Goal: Information Seeking & Learning: Learn about a topic

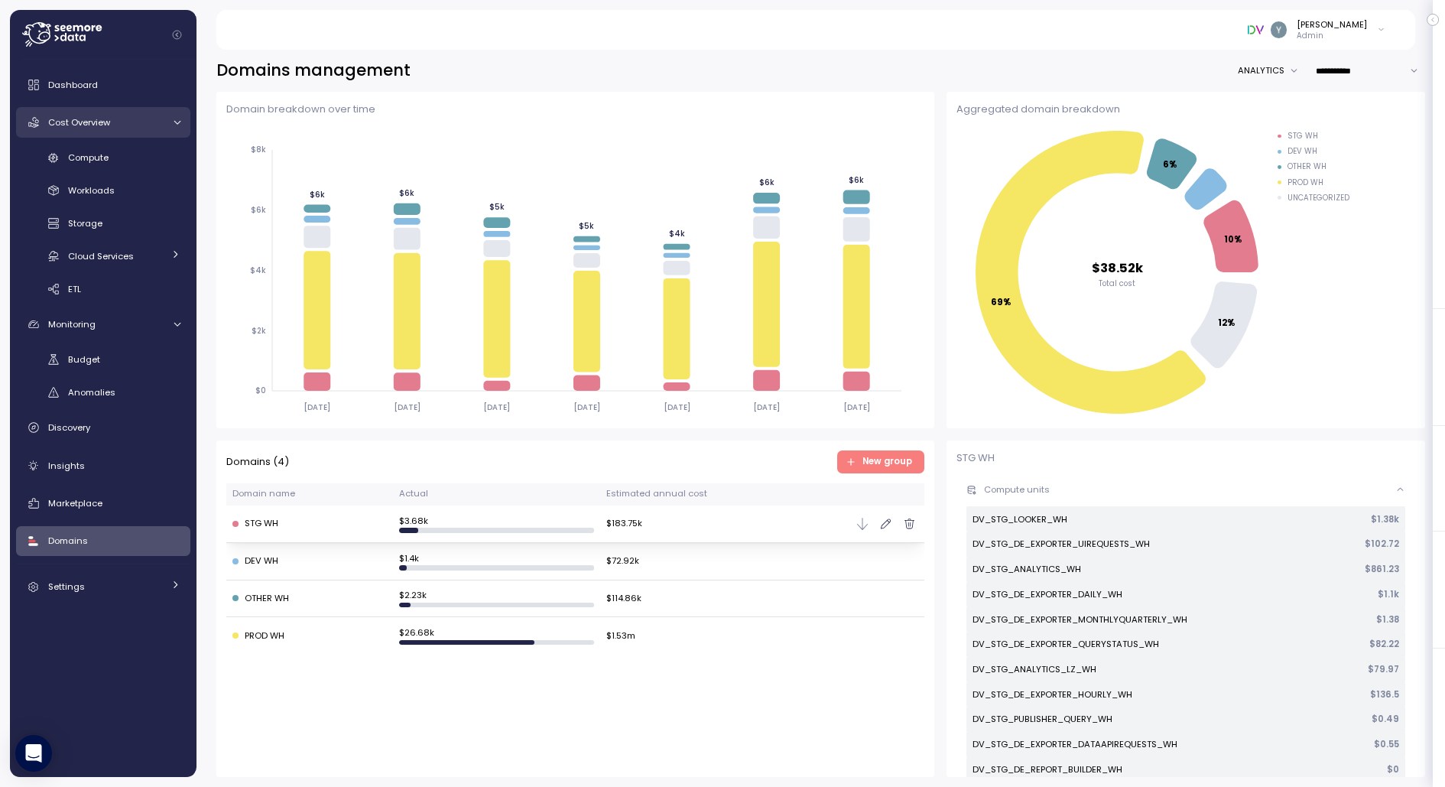
click at [109, 127] on span "Cost Overview" at bounding box center [79, 122] width 62 height 12
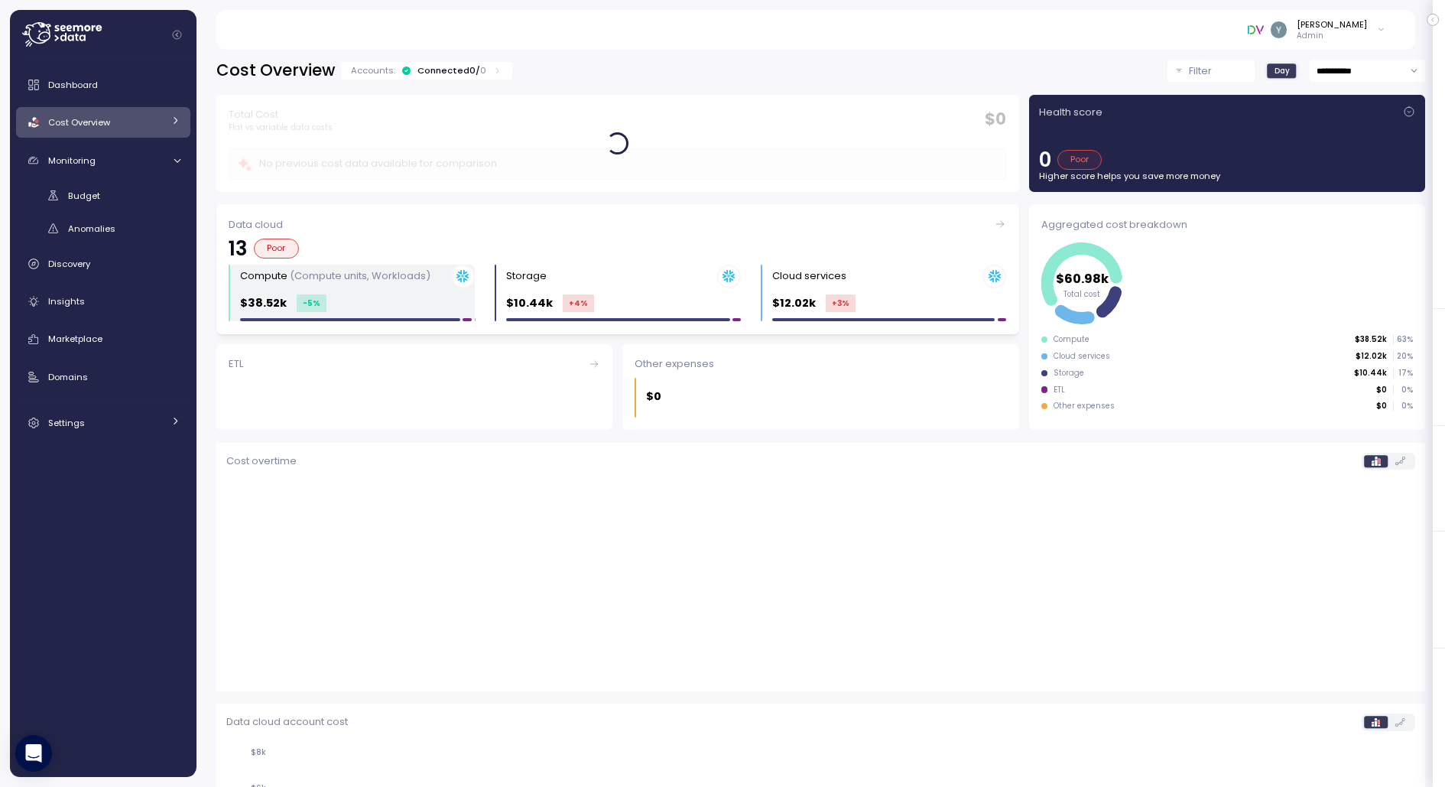
click at [362, 288] on div "Compute (Compute units, Workloads) $38.52k -5 %" at bounding box center [357, 293] width 235 height 57
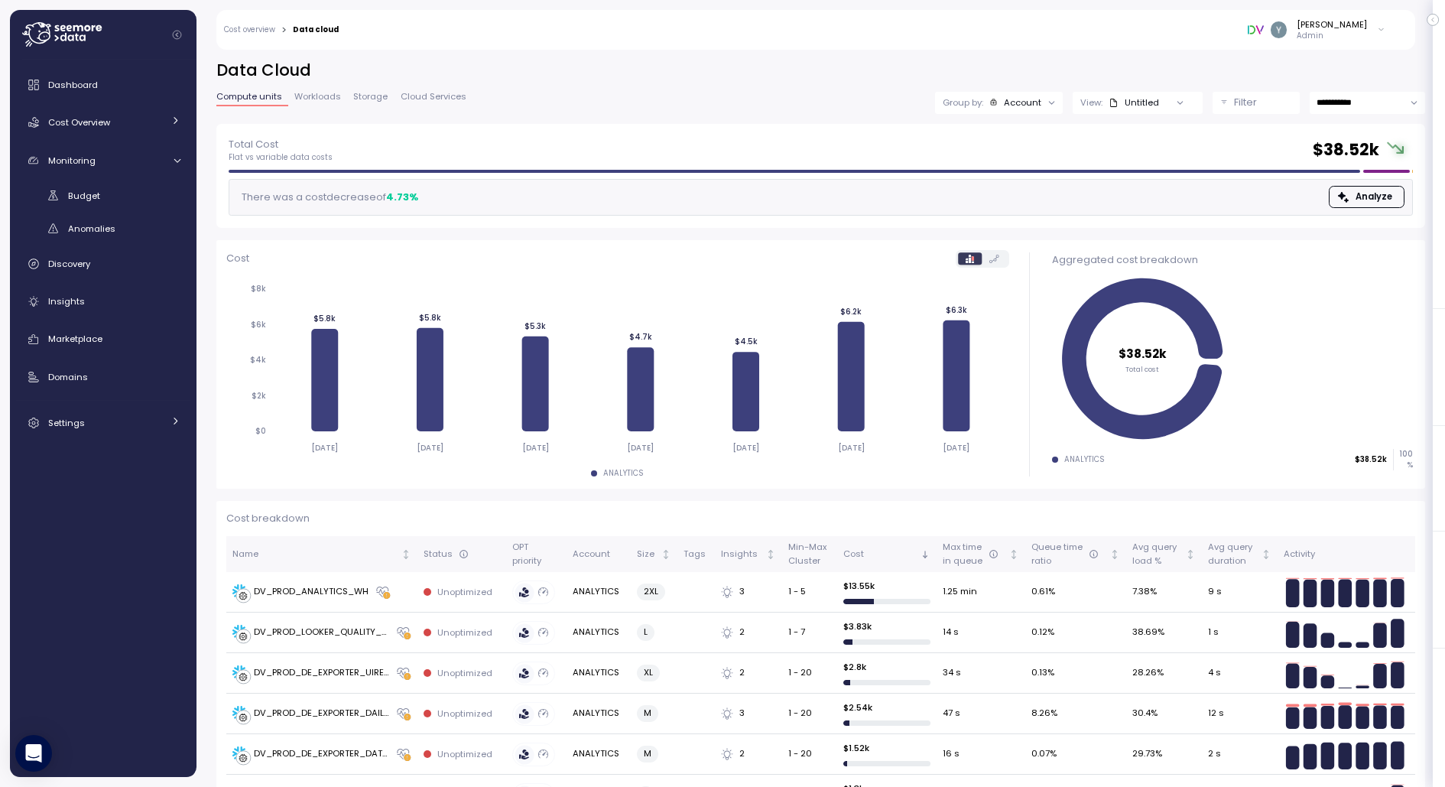
click at [314, 96] on span "Workloads" at bounding box center [317, 97] width 47 height 8
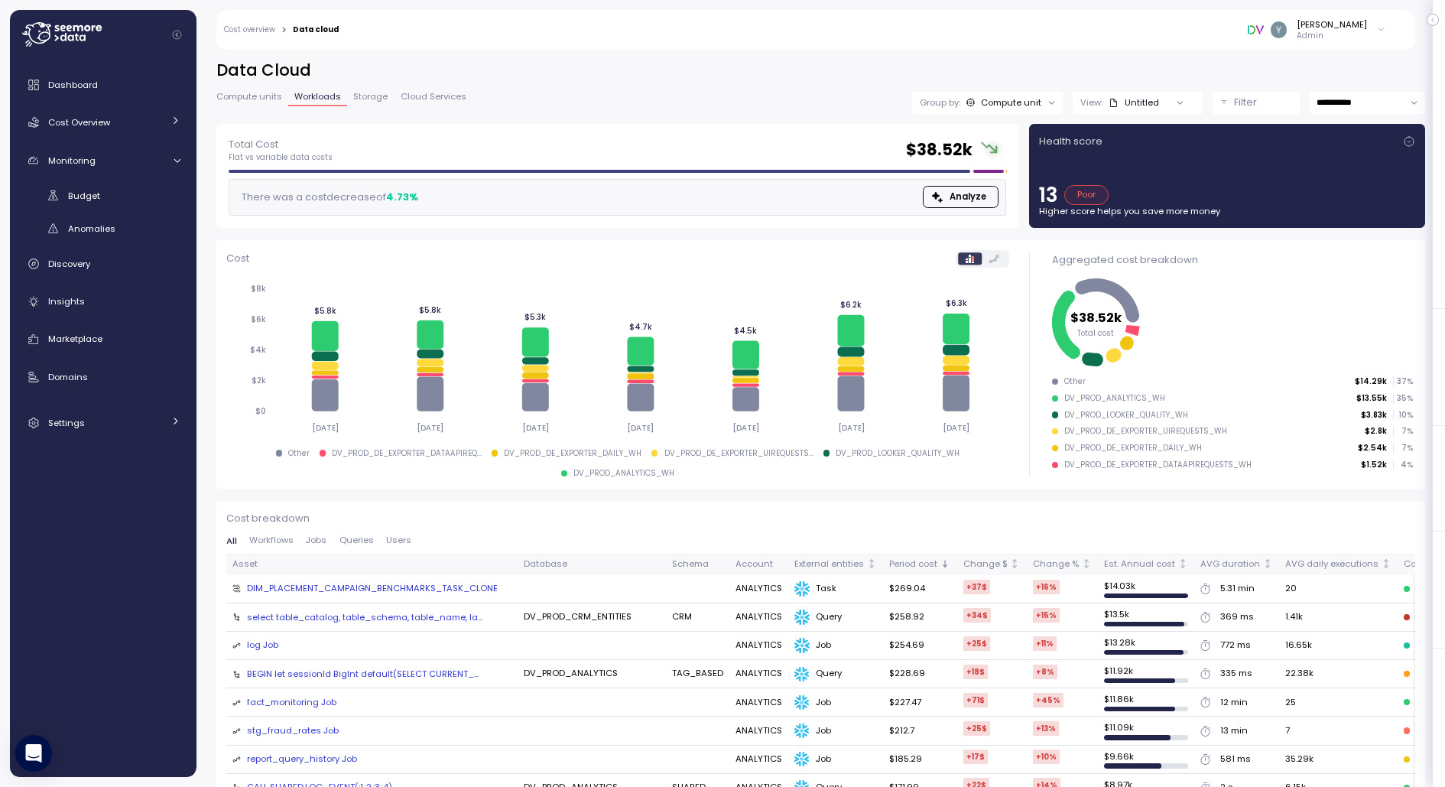
click at [374, 99] on span "Storage" at bounding box center [370, 97] width 34 height 8
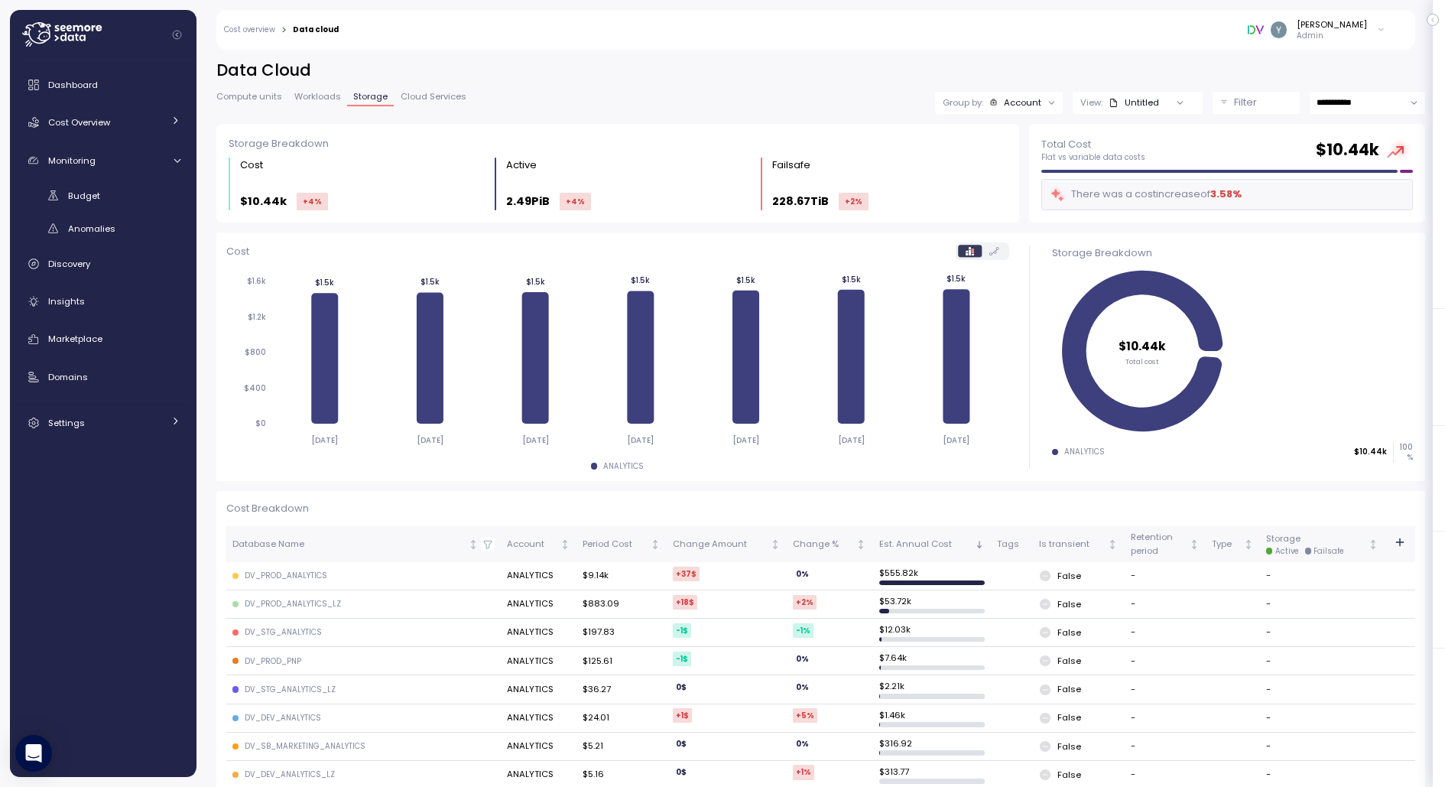
click at [431, 99] on span "Cloud Services" at bounding box center [434, 97] width 66 height 8
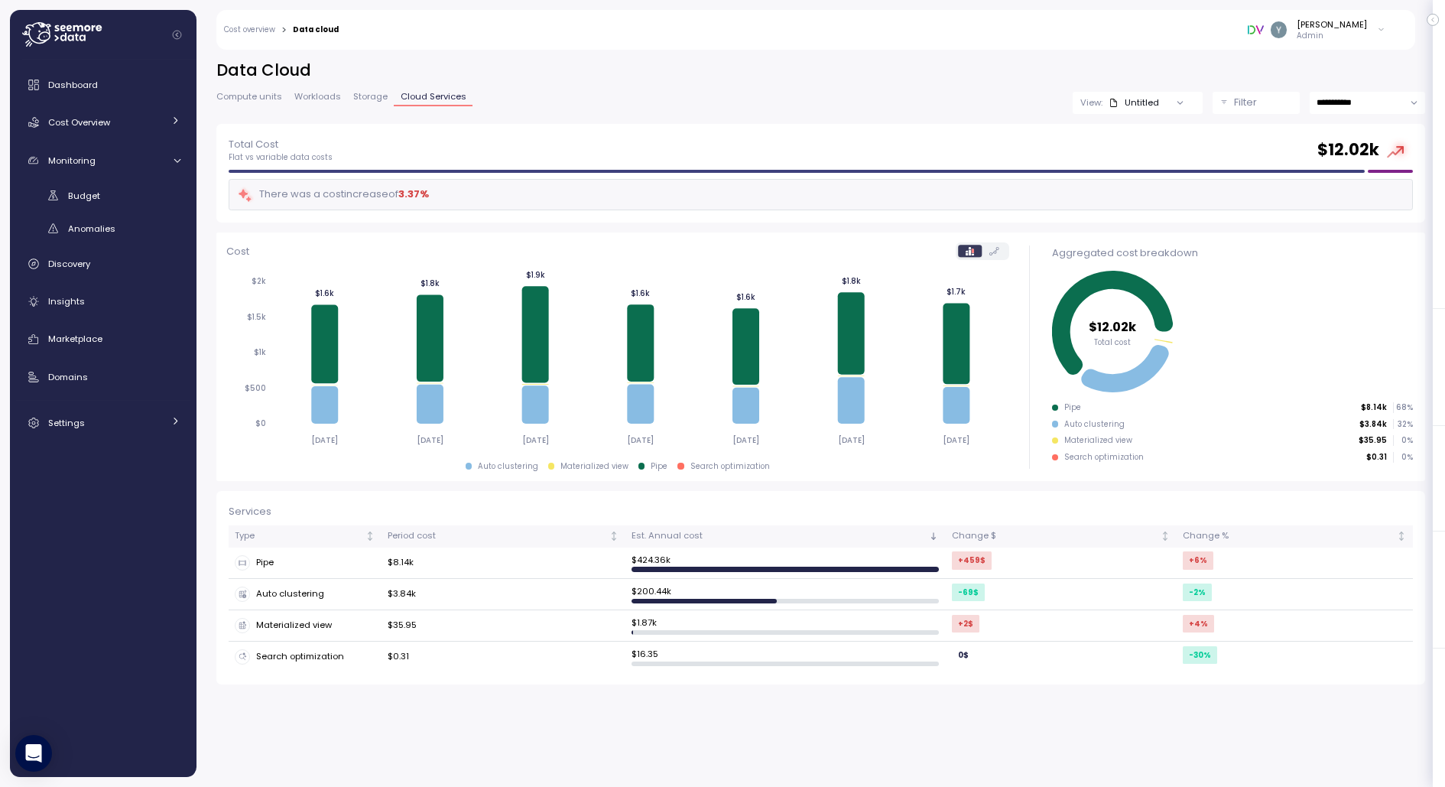
click at [362, 93] on span "Storage" at bounding box center [370, 97] width 34 height 8
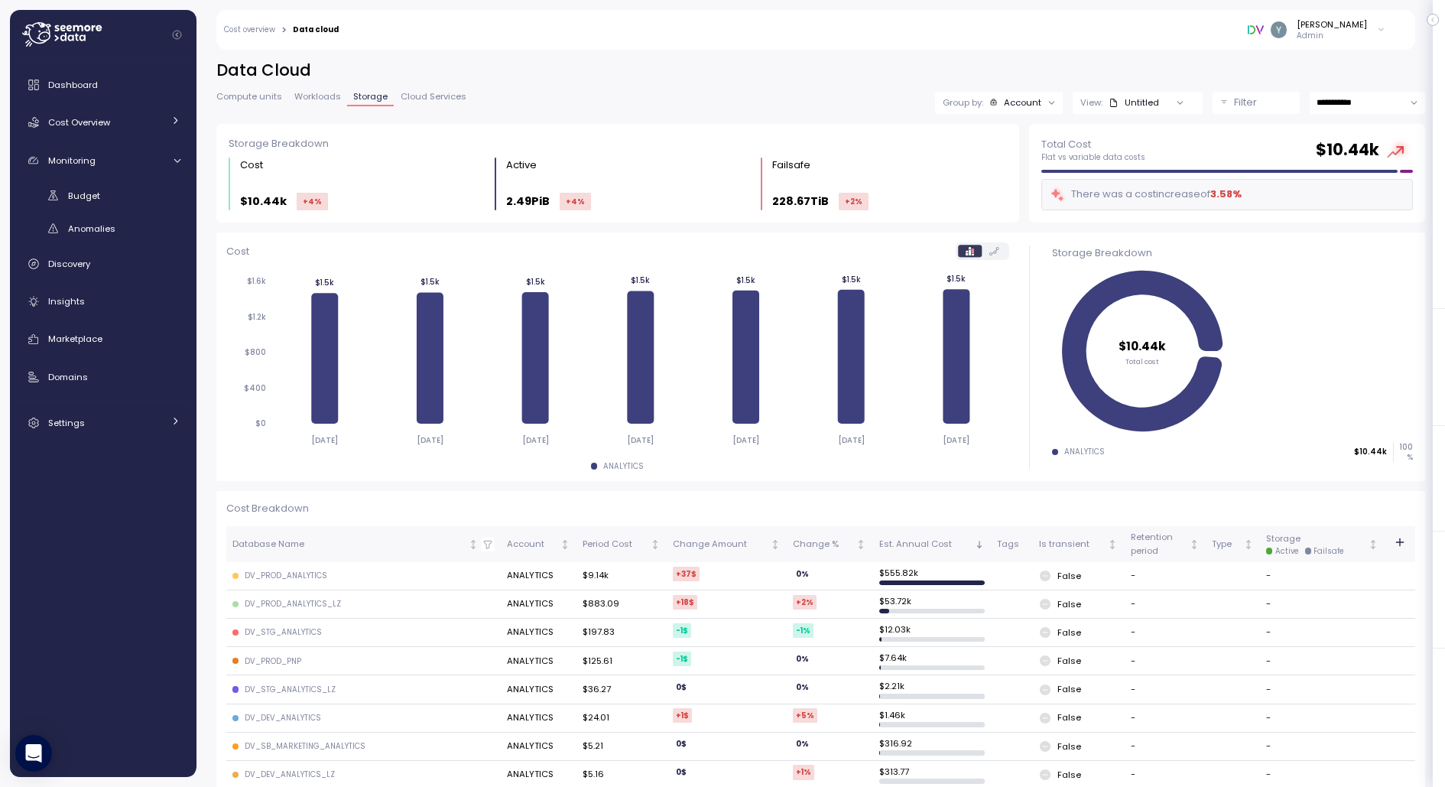
click at [1403, 543] on icon "button" at bounding box center [1400, 542] width 12 height 12
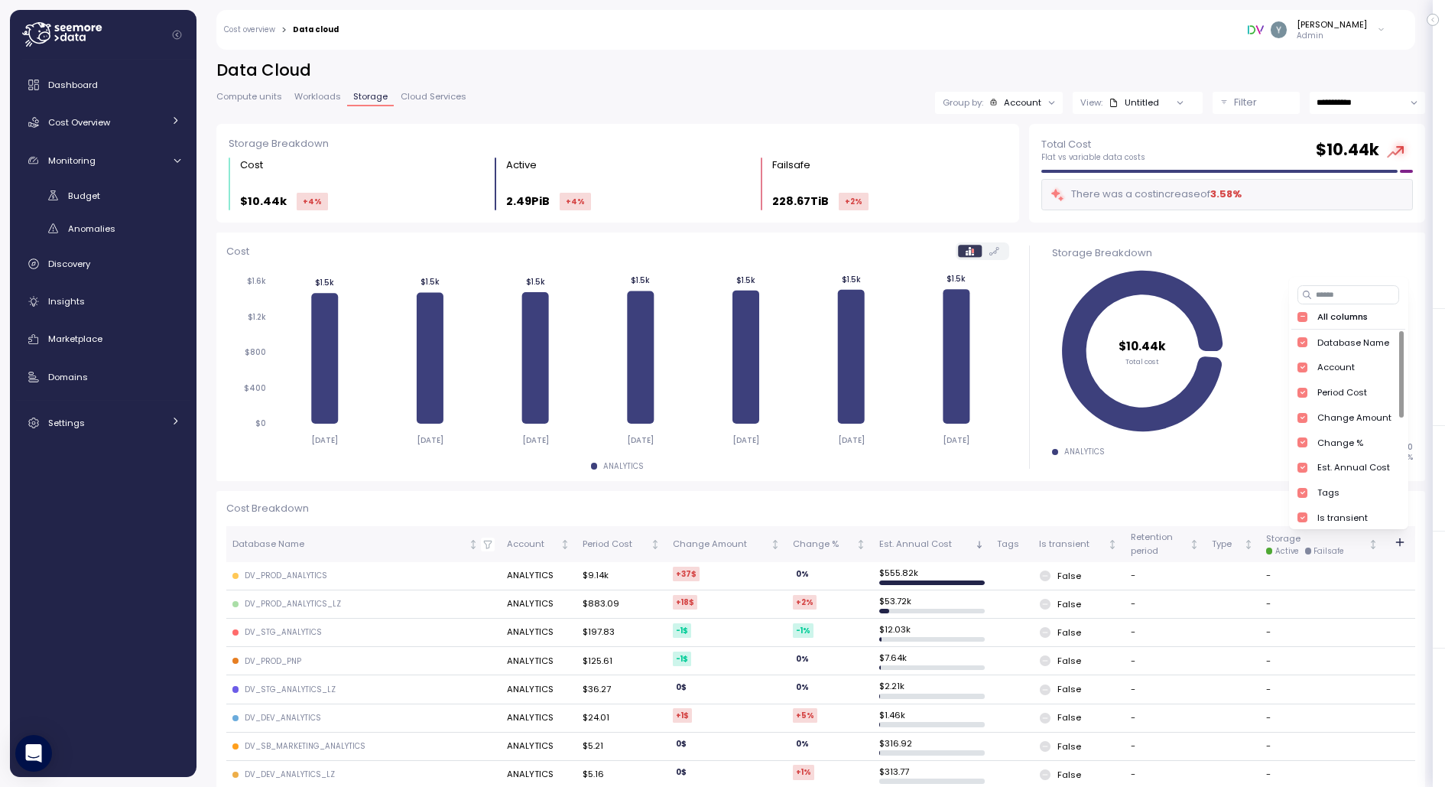
click at [1189, 505] on p "Cost Breakdown" at bounding box center [820, 508] width 1189 height 15
